Goal: Browse casually: Explore the website without a specific task or goal

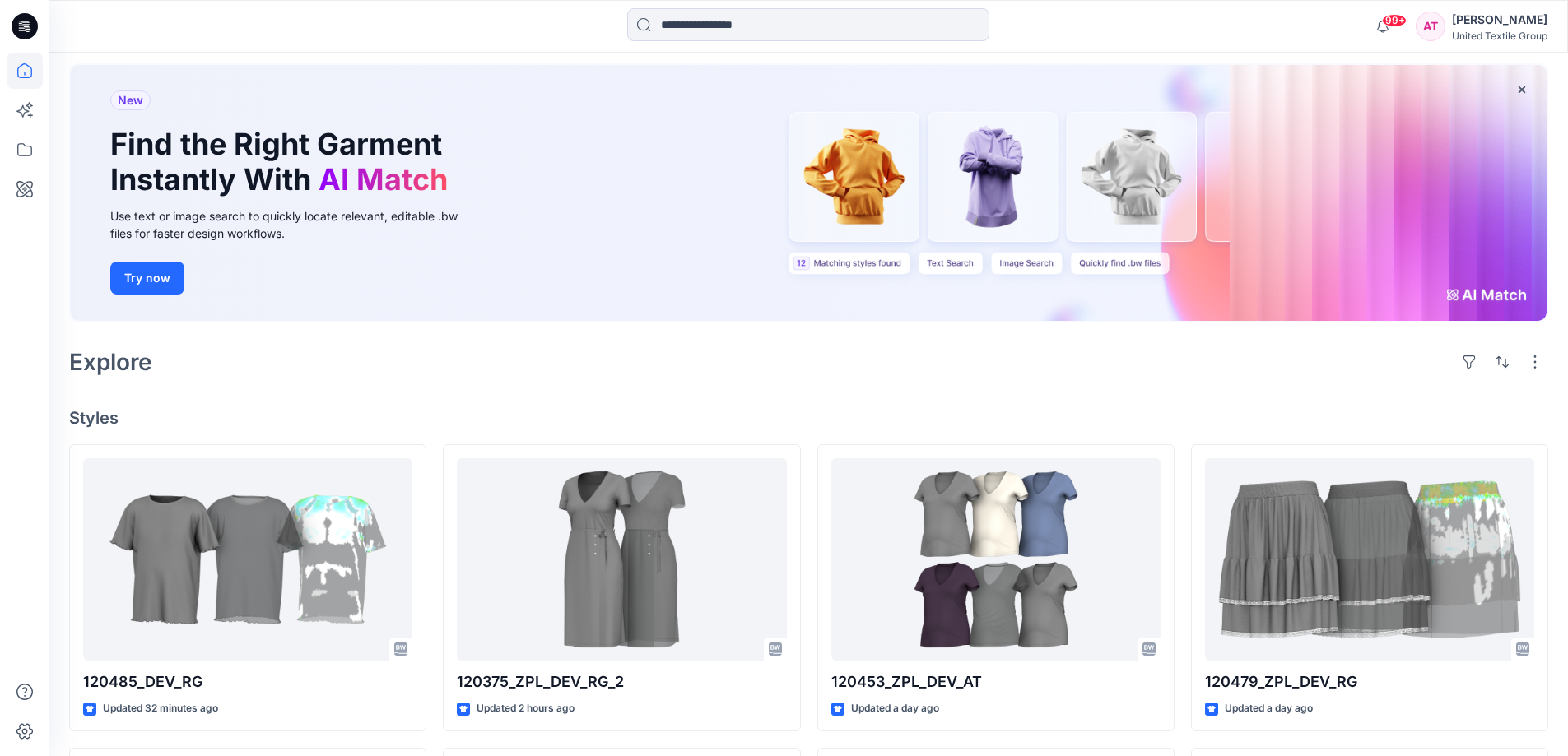
scroll to position [164, 0]
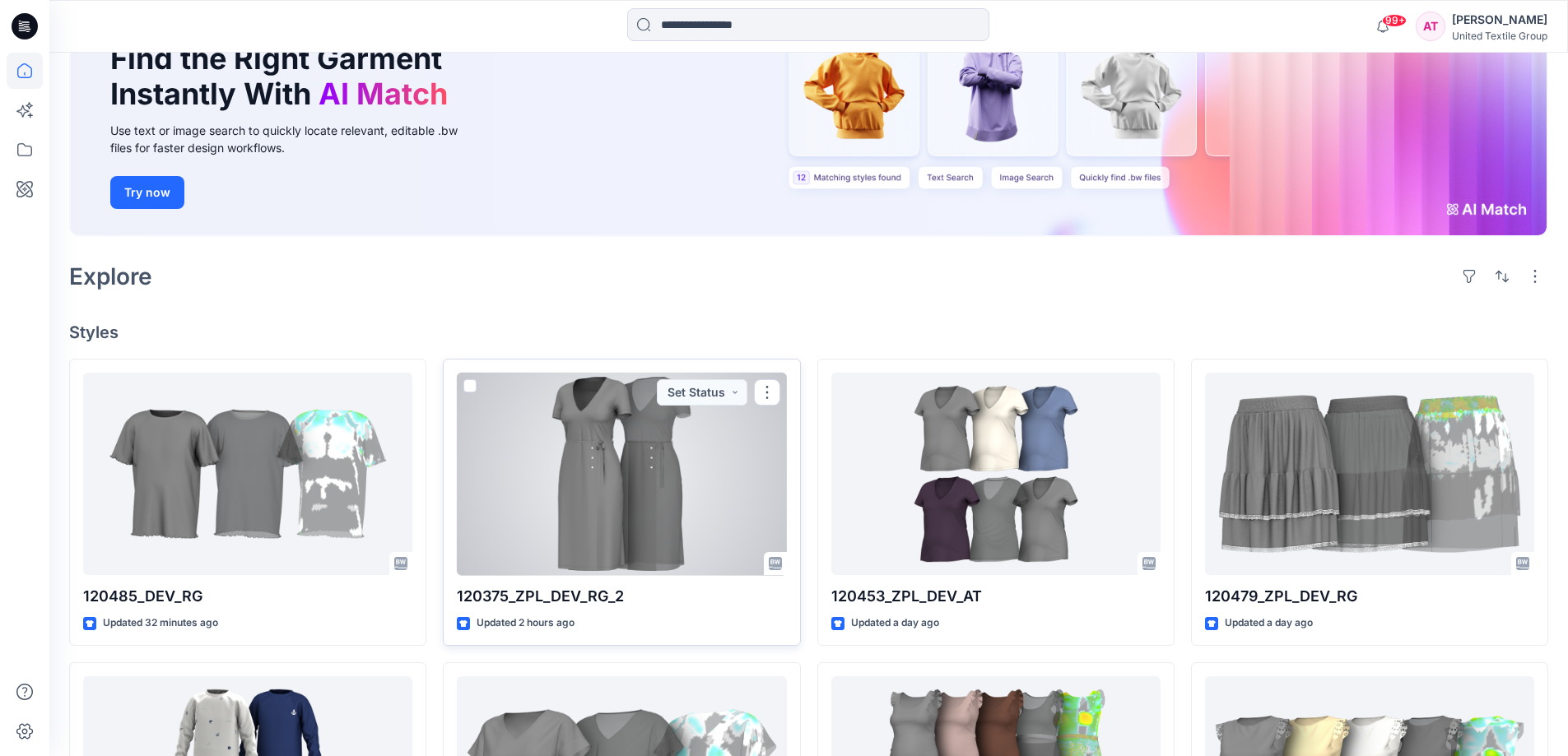
click at [696, 442] on div at bounding box center [621, 475] width 329 height 203
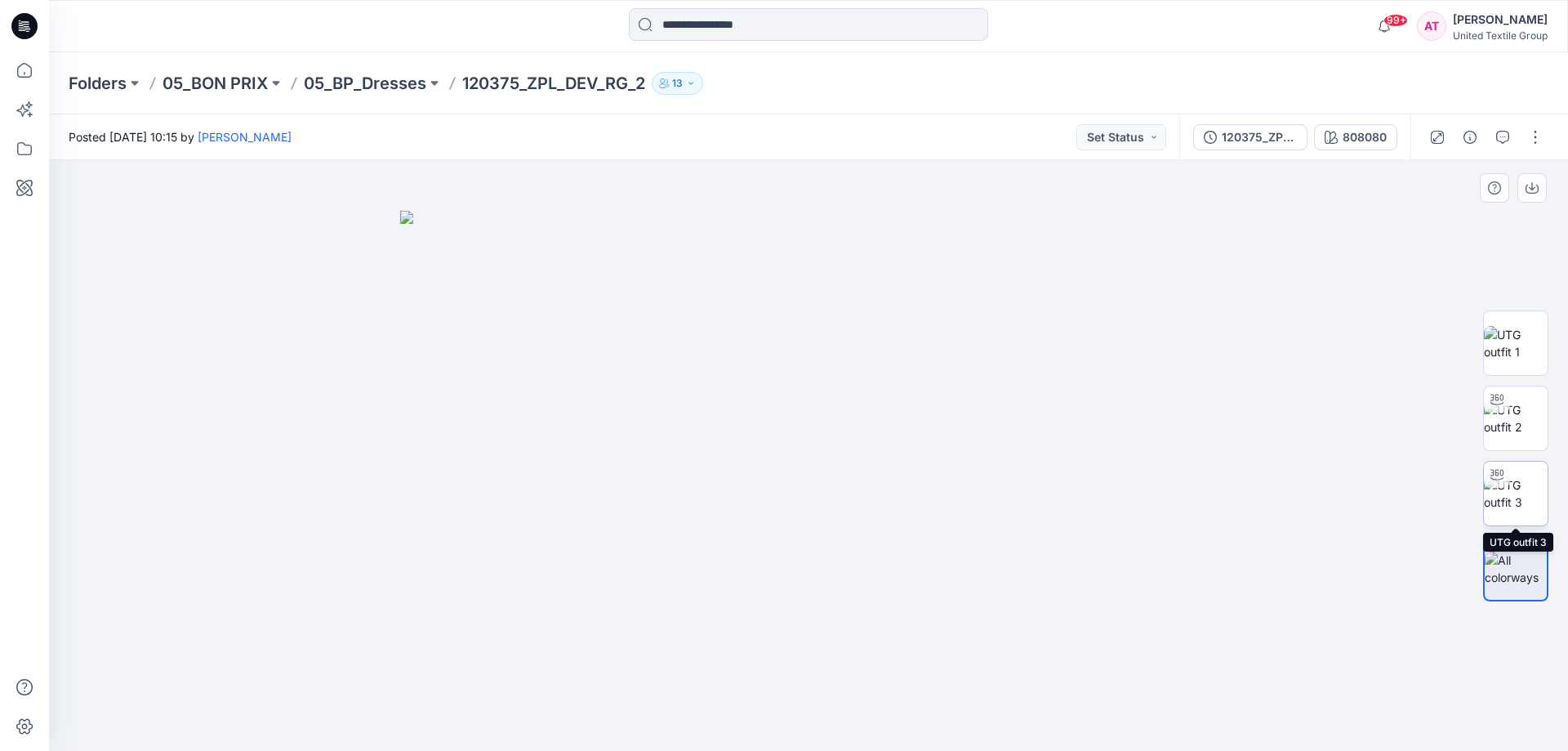
click at [1518, 494] on img at bounding box center [1516, 493] width 64 height 35
drag, startPoint x: 875, startPoint y: 445, endPoint x: 865, endPoint y: 503, distance: 58.9
click at [864, 513] on img at bounding box center [805, 288] width 1573 height 927
drag, startPoint x: 970, startPoint y: 698, endPoint x: 986, endPoint y: 723, distance: 29.7
click at [986, 723] on icon at bounding box center [810, 702] width 494 height 61
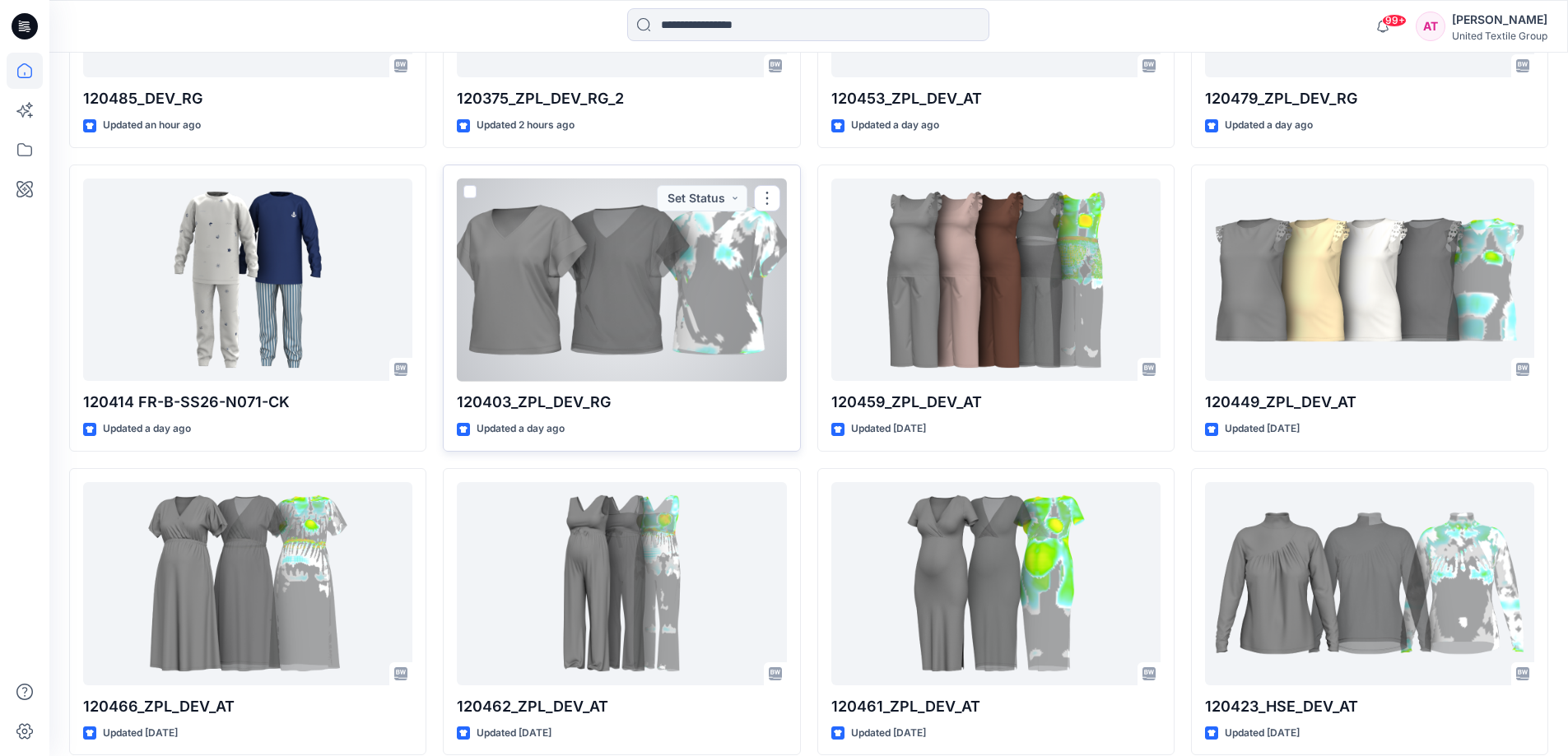
scroll to position [740, 0]
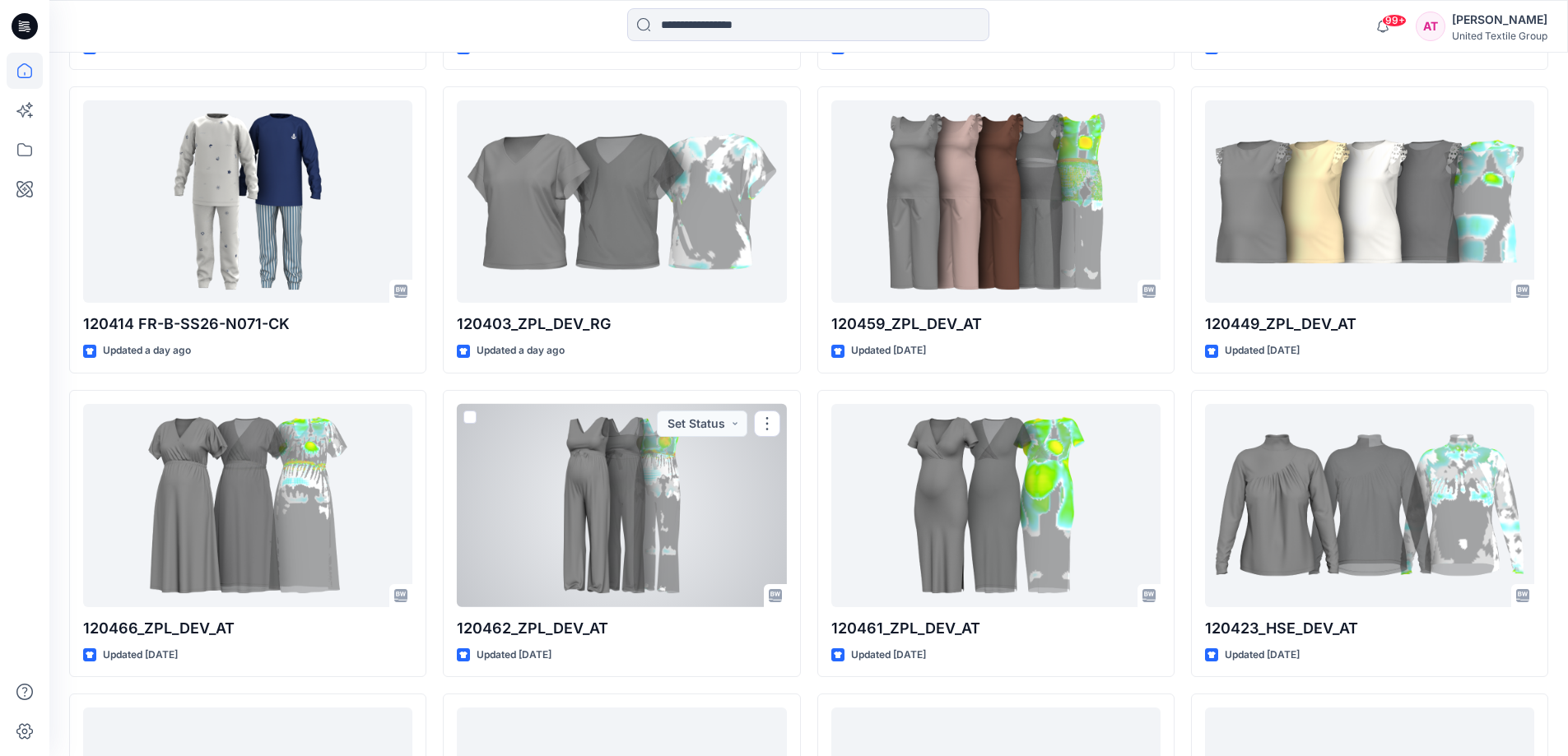
click at [596, 476] on div at bounding box center [621, 506] width 329 height 203
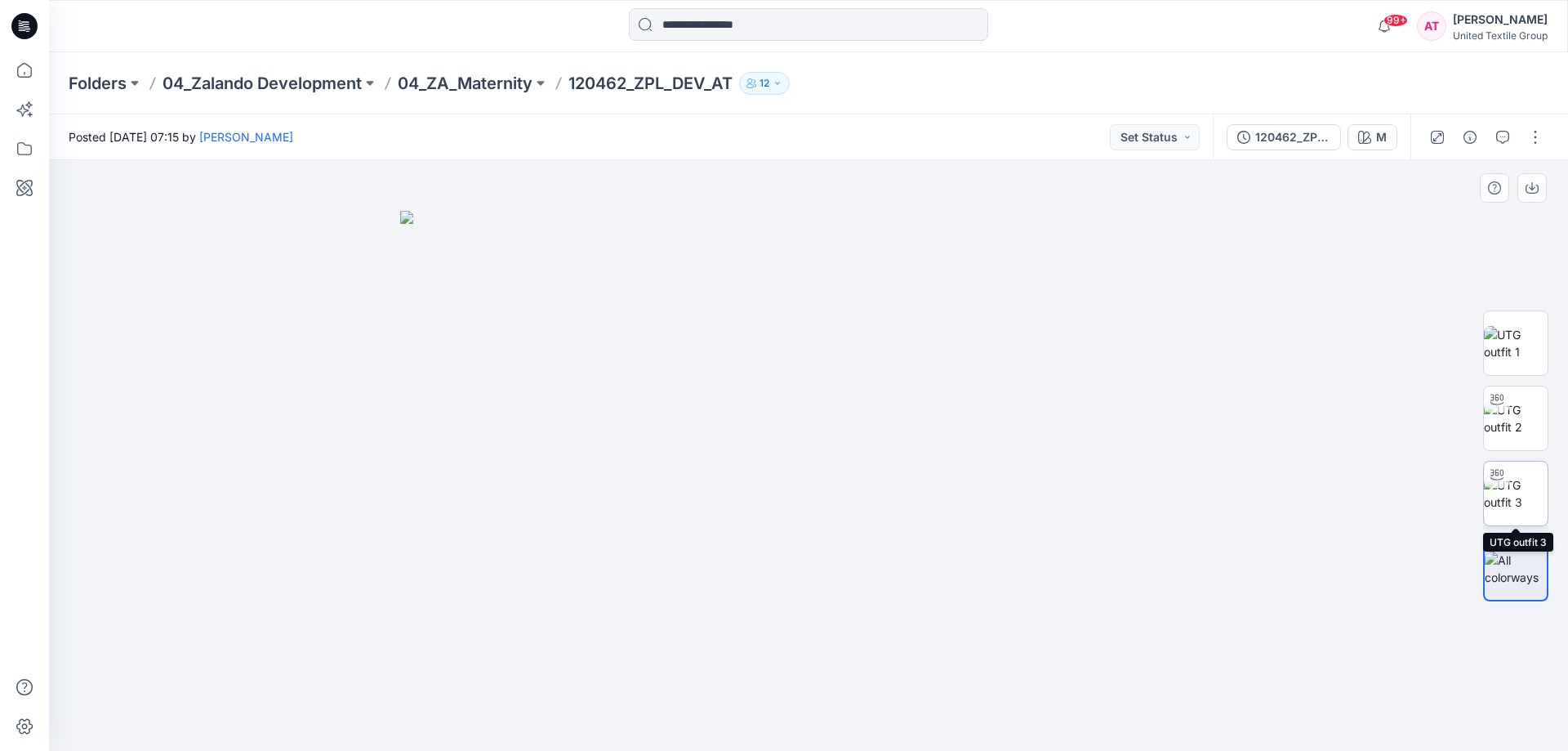
click at [1515, 486] on img at bounding box center [1516, 493] width 64 height 35
drag, startPoint x: 879, startPoint y: 311, endPoint x: 936, endPoint y: 485, distance: 183.1
click at [905, 523] on img at bounding box center [809, 341] width 1491 height 818
drag, startPoint x: 1027, startPoint y: 707, endPoint x: 681, endPoint y: 736, distance: 347.2
click at [680, 737] on div at bounding box center [808, 710] width 490 height 82
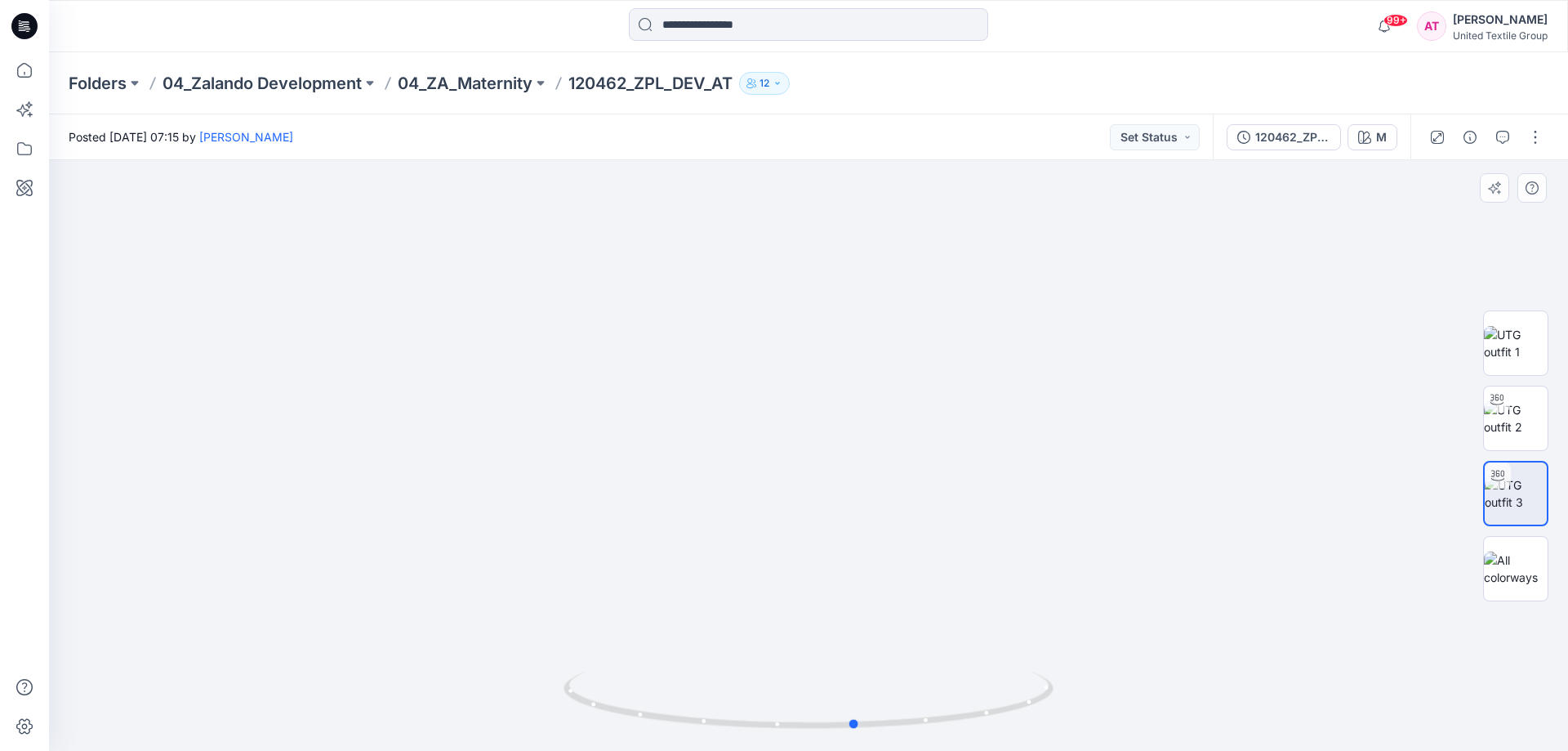
drag, startPoint x: 986, startPoint y: 708, endPoint x: 966, endPoint y: 594, distance: 115.7
click at [918, 706] on icon at bounding box center [810, 702] width 494 height 61
click at [23, 72] on icon at bounding box center [24, 69] width 35 height 36
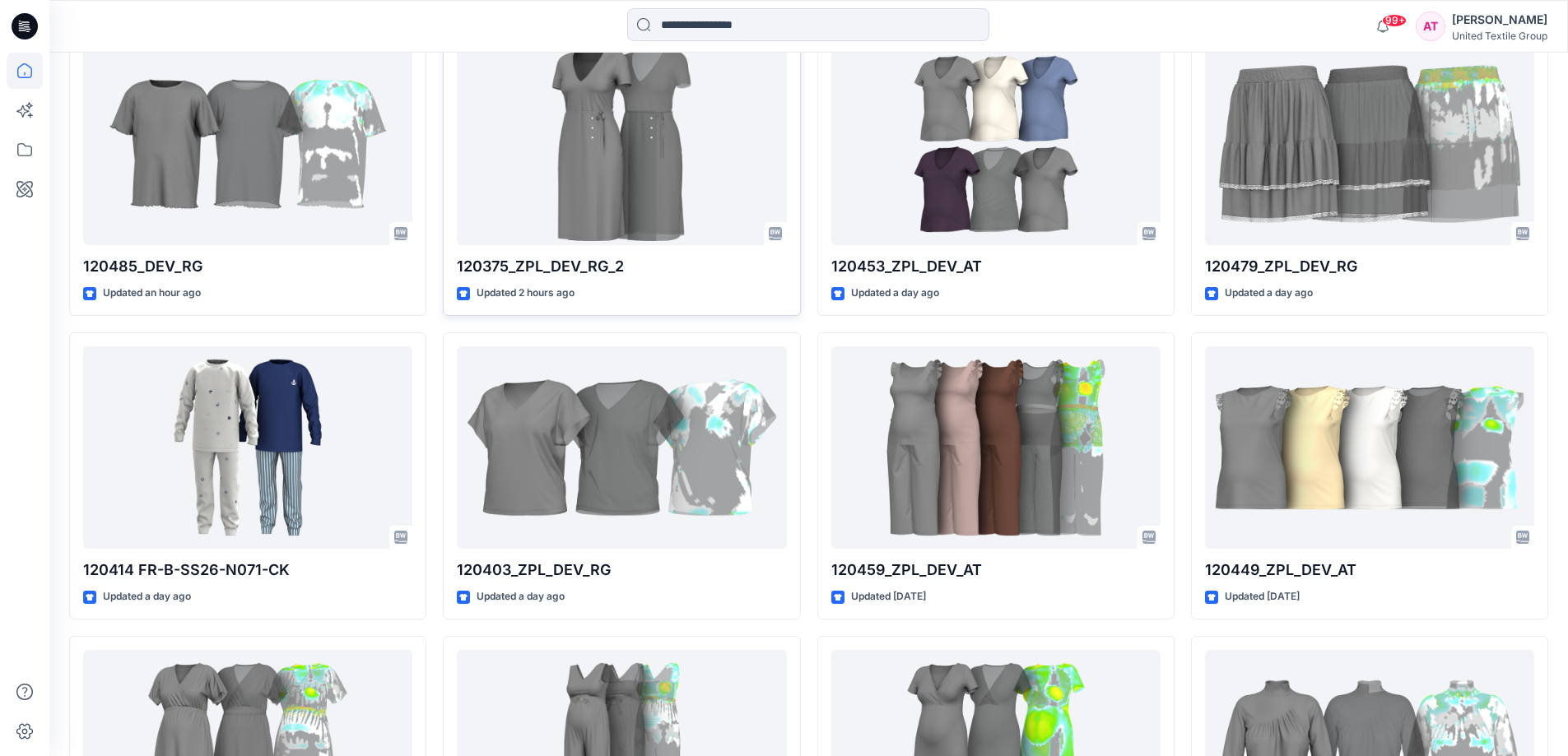
scroll to position [329, 0]
